Goal: Task Accomplishment & Management: Manage account settings

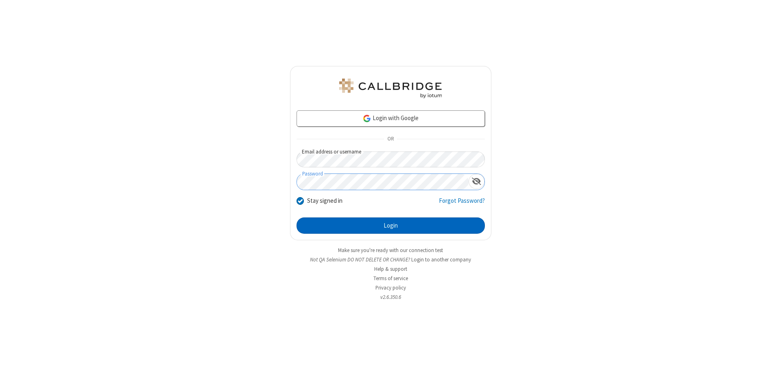
click at [391, 225] on button "Login" at bounding box center [391, 225] width 188 height 16
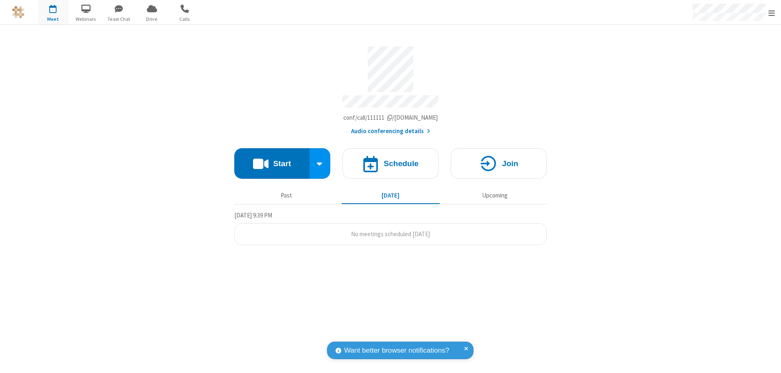
click at [772, 13] on span "Open menu" at bounding box center [772, 13] width 7 height 8
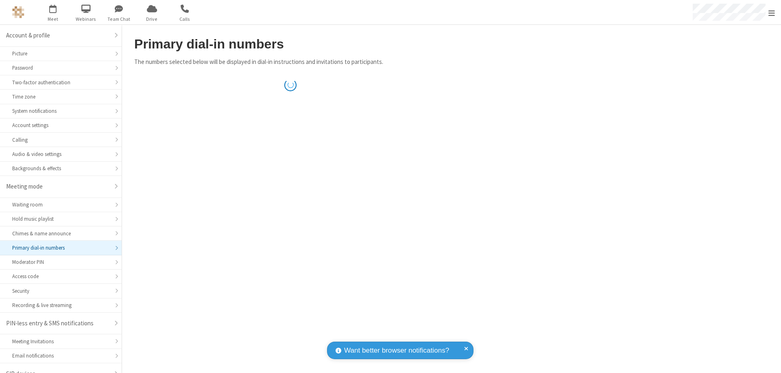
scroll to position [11, 0]
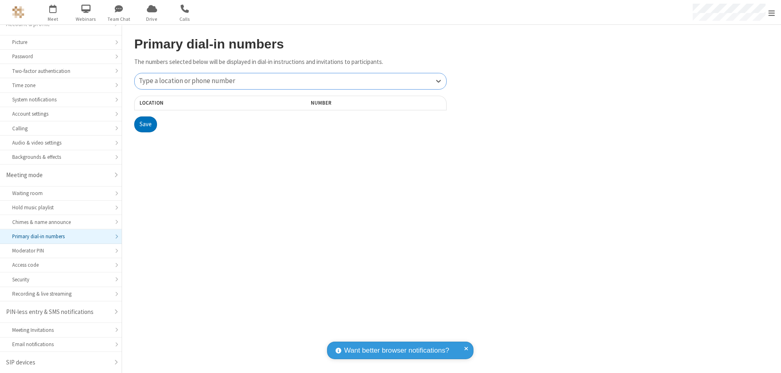
click at [291, 81] on div "Type a location or phone number" at bounding box center [291, 81] width 312 height 16
type input "[PHONE_NUMBER]"
